Goal: Information Seeking & Learning: Learn about a topic

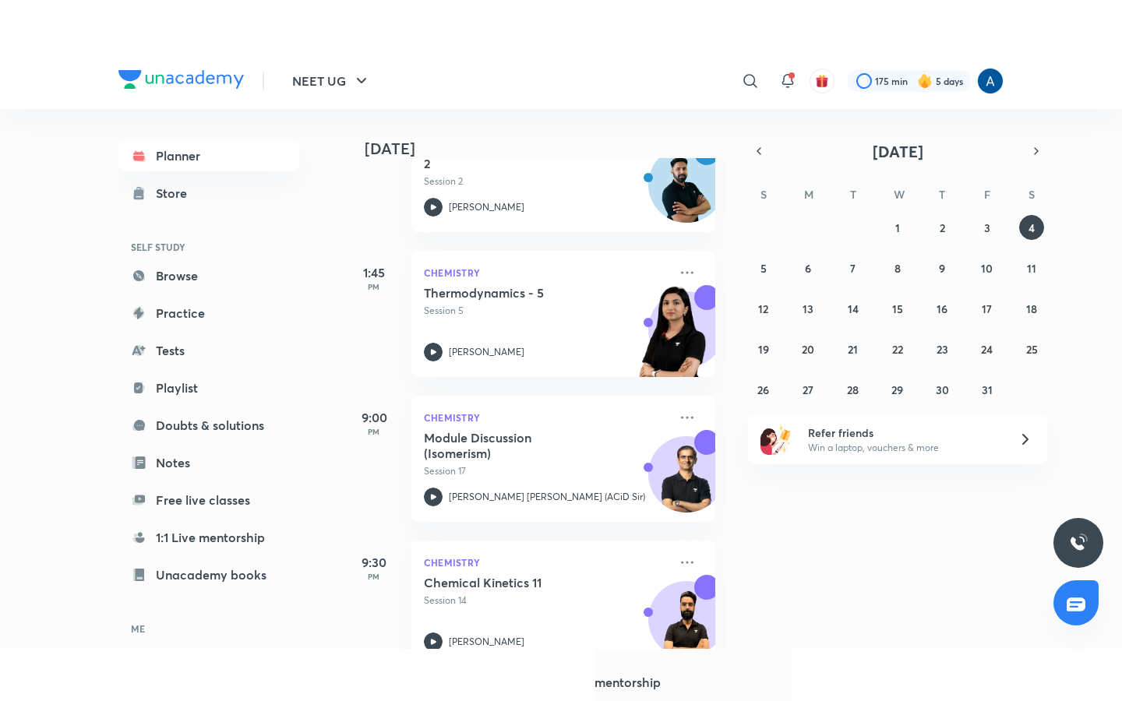
scroll to position [312, 0]
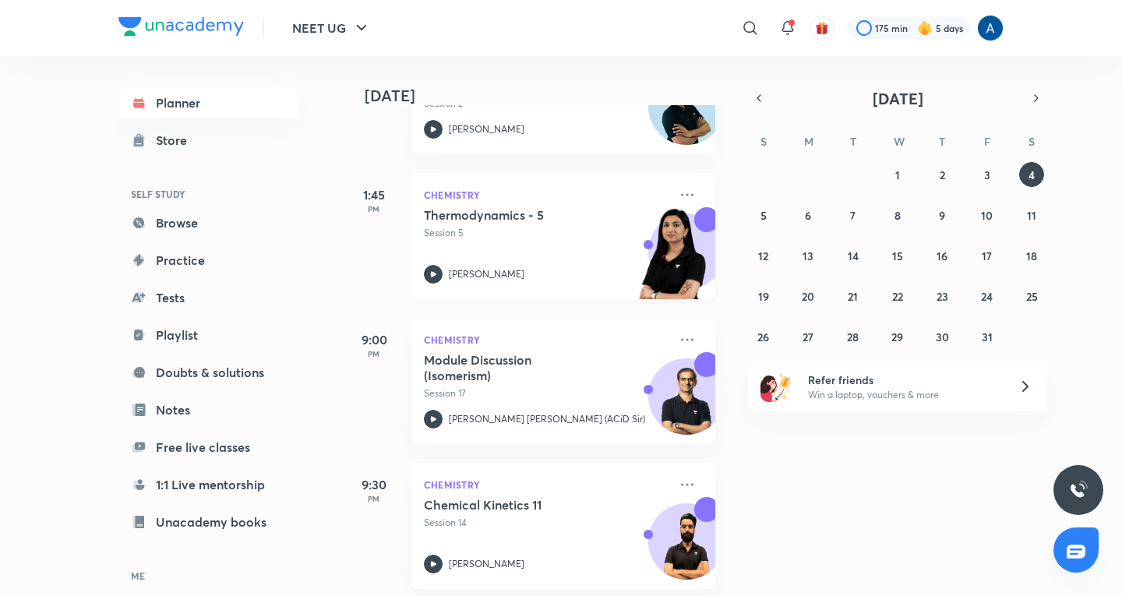
click at [531, 223] on div "Thermodynamics - 5 Session 5" at bounding box center [546, 223] width 245 height 33
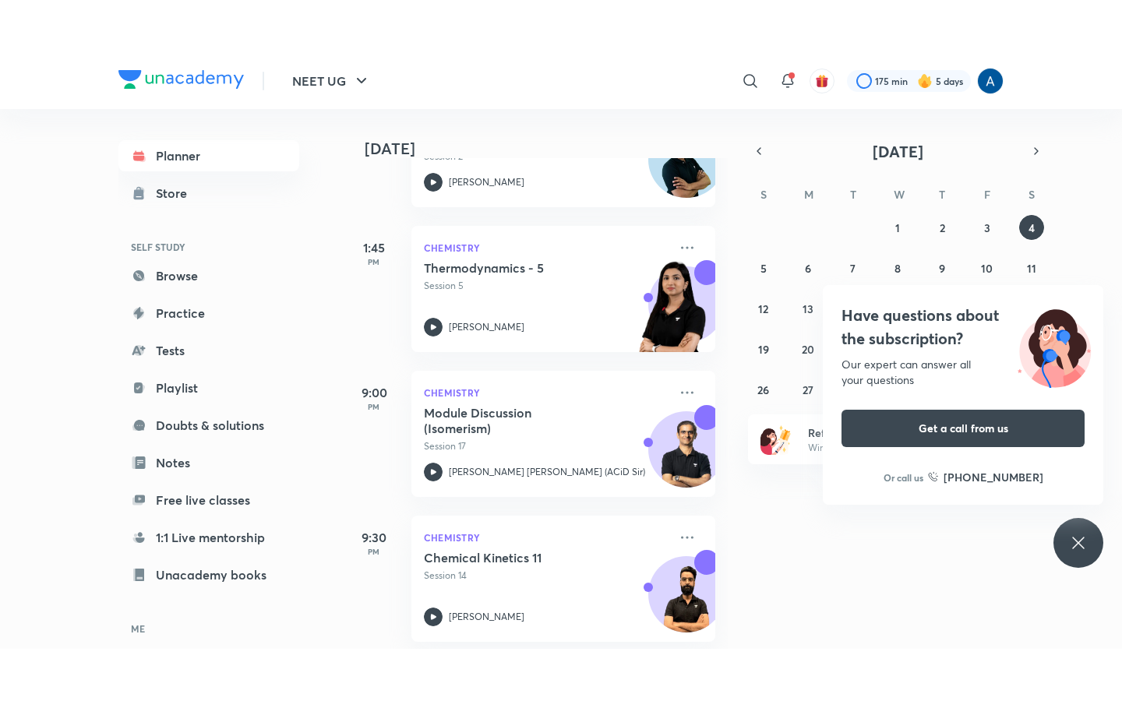
scroll to position [224, 0]
